Goal: Download file/media

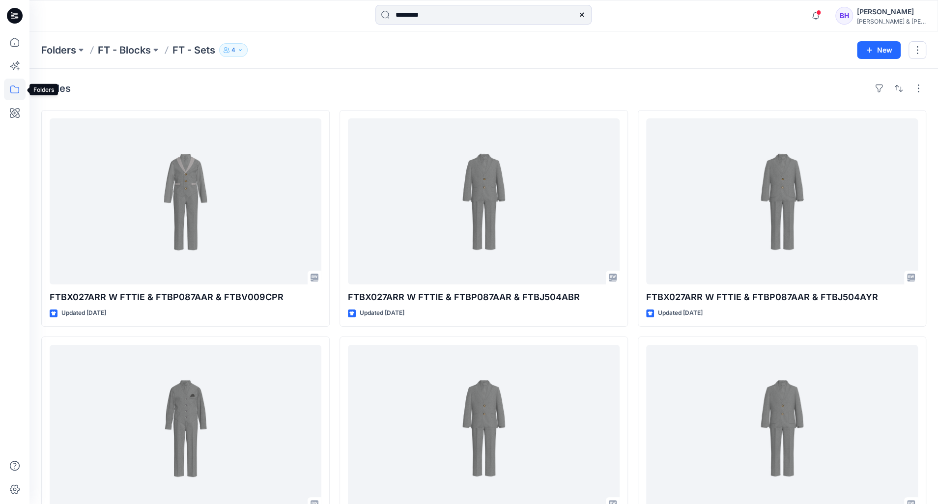
click at [17, 87] on icon at bounding box center [14, 89] width 9 height 8
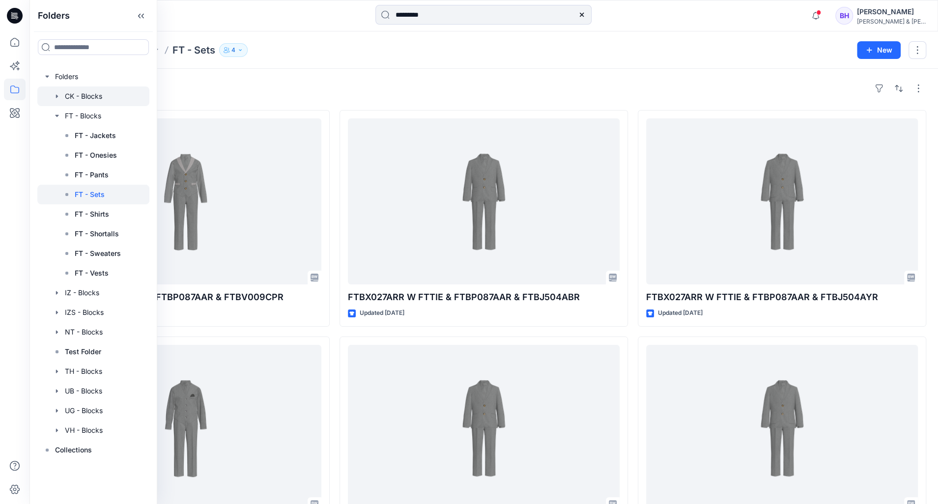
click at [93, 95] on div at bounding box center [93, 96] width 112 height 20
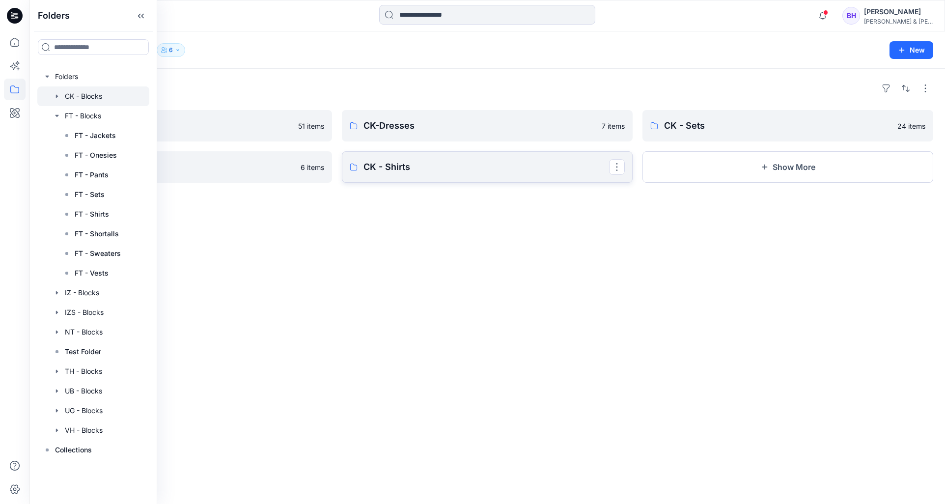
click at [431, 173] on p "CK - Shirts" at bounding box center [486, 167] width 246 height 14
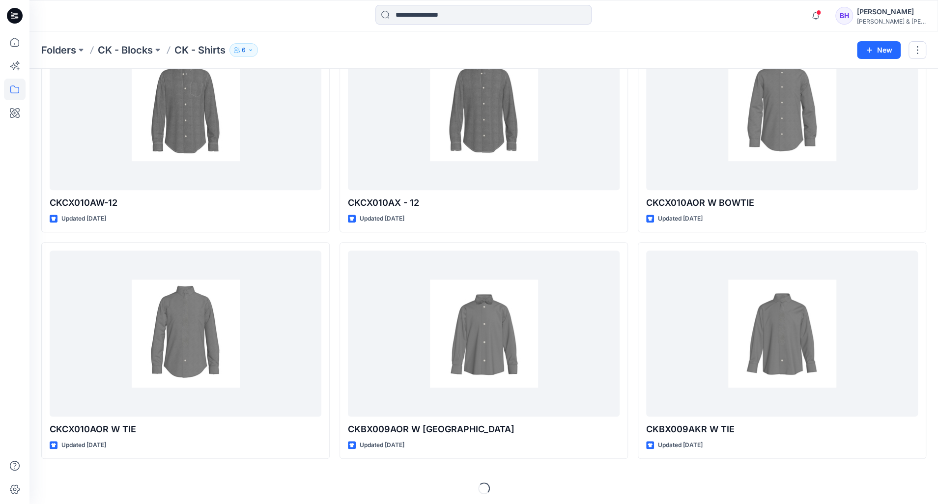
scroll to position [548, 0]
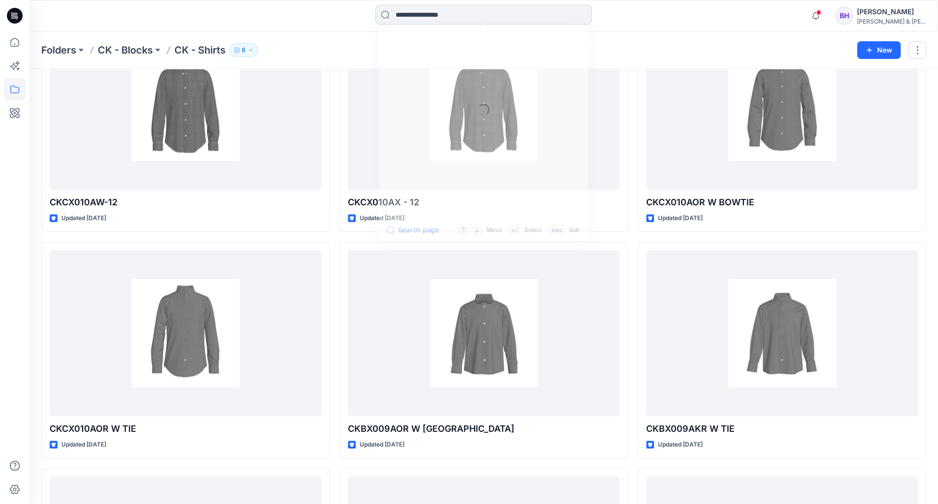
click at [465, 16] on input at bounding box center [483, 15] width 216 height 20
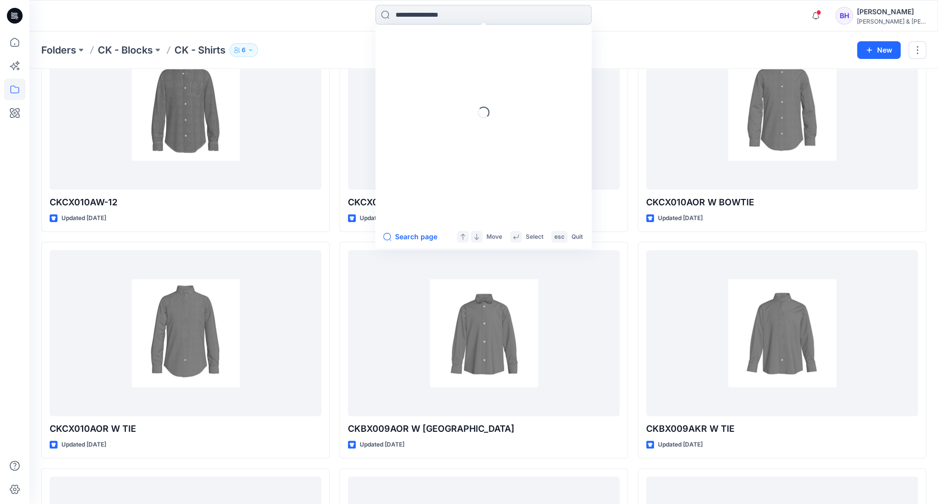
paste input "*********"
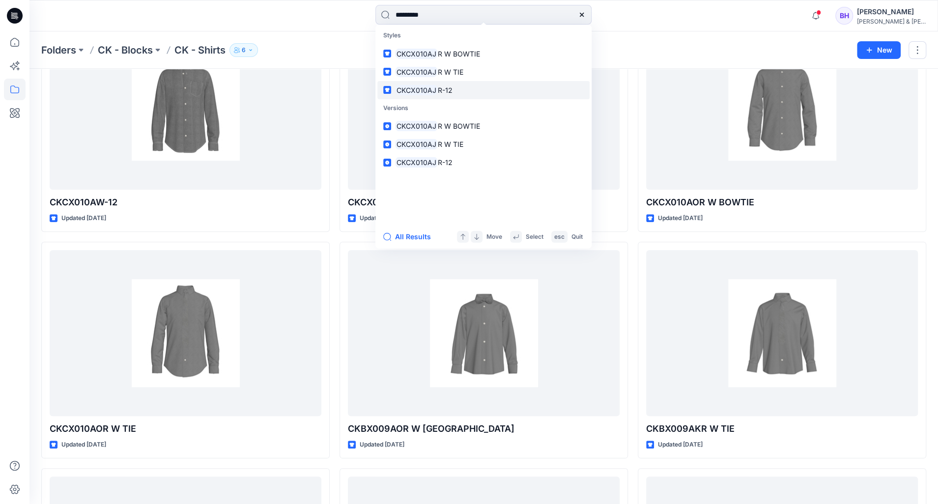
type input "*********"
click at [440, 91] on span "R-12" at bounding box center [445, 90] width 15 height 8
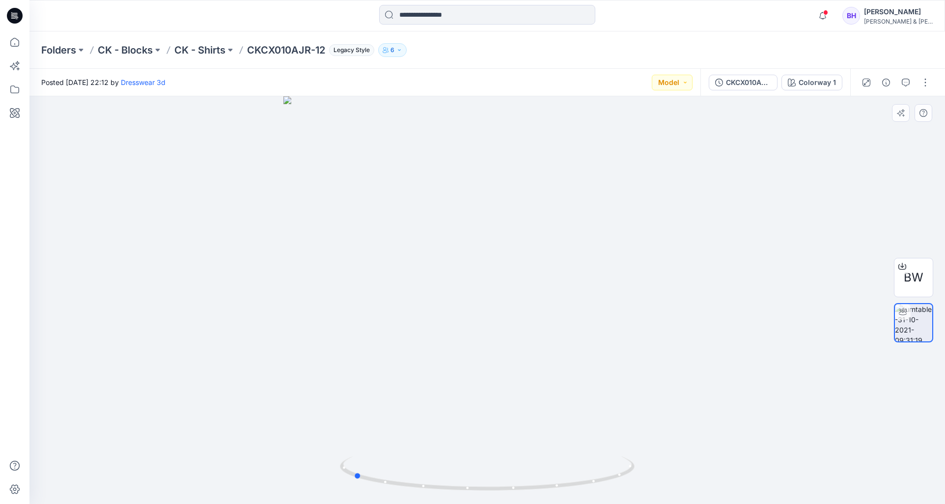
drag, startPoint x: 625, startPoint y: 477, endPoint x: 721, endPoint y: 387, distance: 132.4
click at [490, 487] on icon at bounding box center [488, 474] width 297 height 37
click at [485, 66] on div "Folders CK - Blocks CK - Shirts CKCX010AJR-12 Legacy Style 6" at bounding box center [486, 49] width 915 height 37
click at [904, 265] on icon at bounding box center [902, 266] width 8 height 8
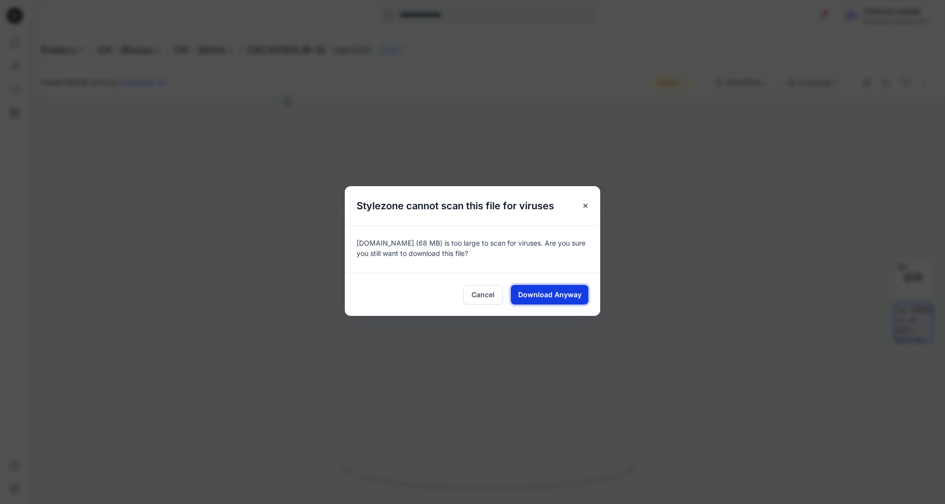
click at [582, 289] on button "Download Anyway" at bounding box center [550, 295] width 78 height 20
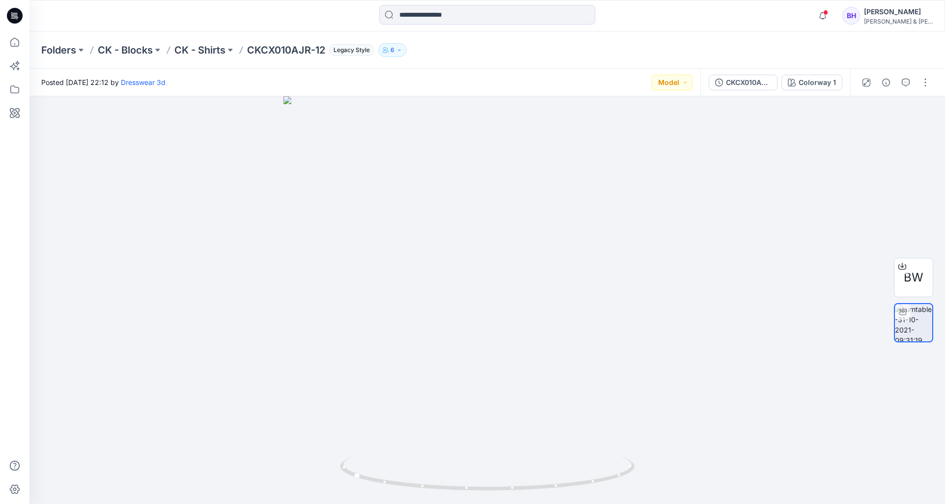
click at [29, 95] on div at bounding box center [14, 252] width 29 height 504
